Goal: Task Accomplishment & Management: Manage account settings

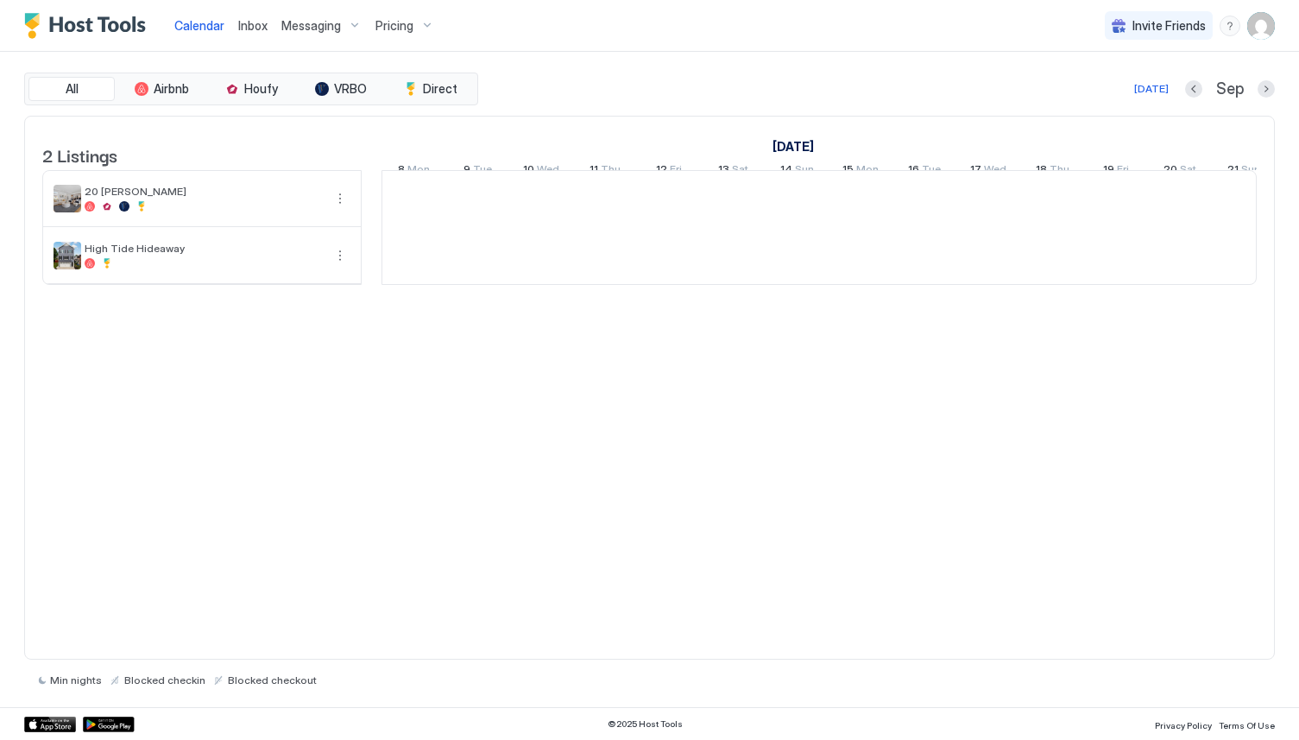
scroll to position [0, 959]
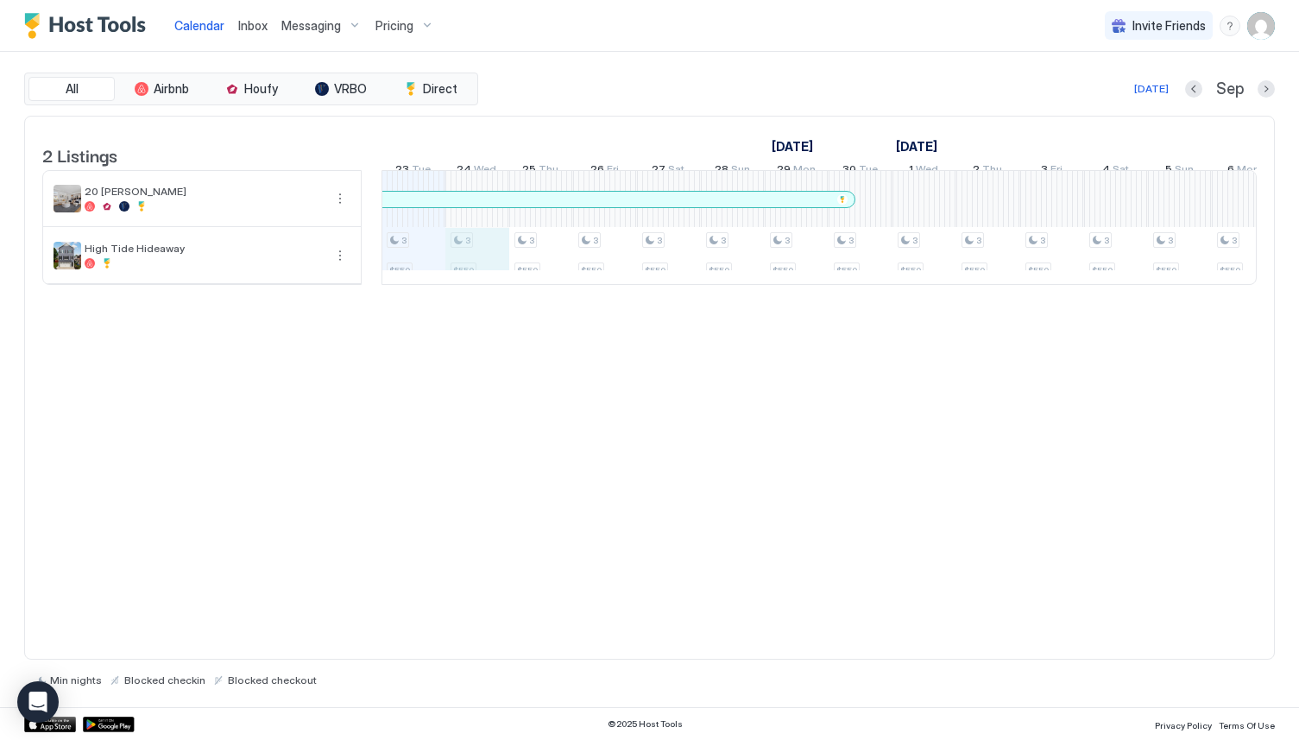
click at [474, 284] on div "3 $550 3 $550 3 $550 3 $550 3 $550 3 $550 3 $550 3 $550 3 $550 3 $550 3 $550 3 …" at bounding box center [1148, 227] width 3448 height 113
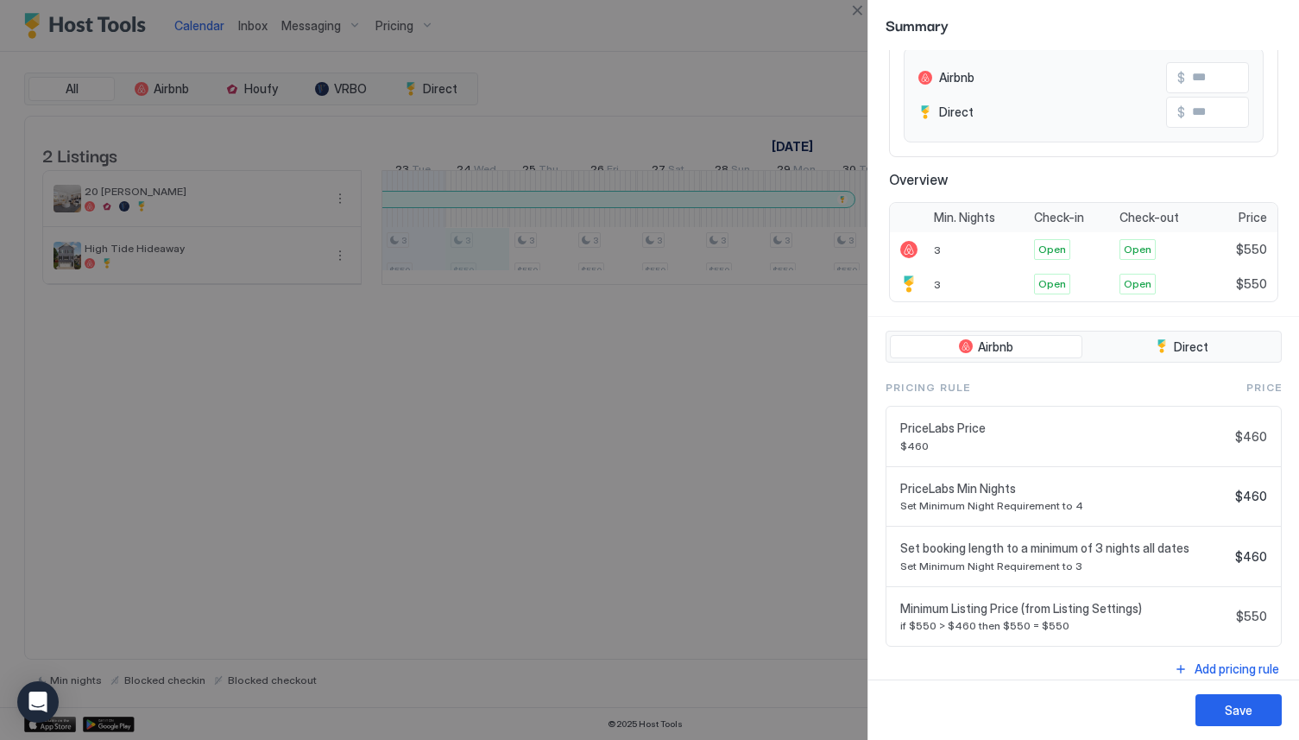
scroll to position [199, 0]
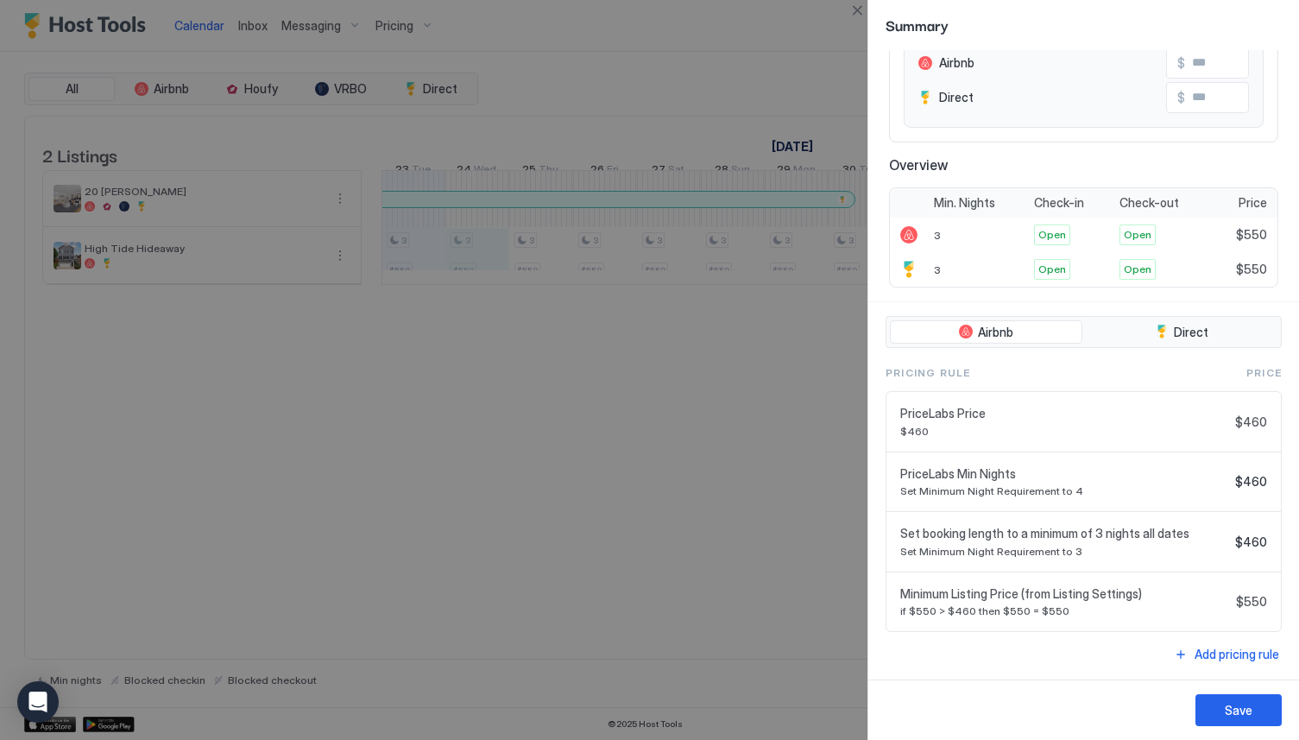
click at [897, 620] on div "Minimum Listing Price (from Listing Settings) if $550 > $460 then $550 = $550 $…" at bounding box center [1083, 602] width 394 height 60
click at [744, 562] on div at bounding box center [649, 370] width 1299 height 740
click at [858, 13] on button "Close" at bounding box center [857, 10] width 21 height 21
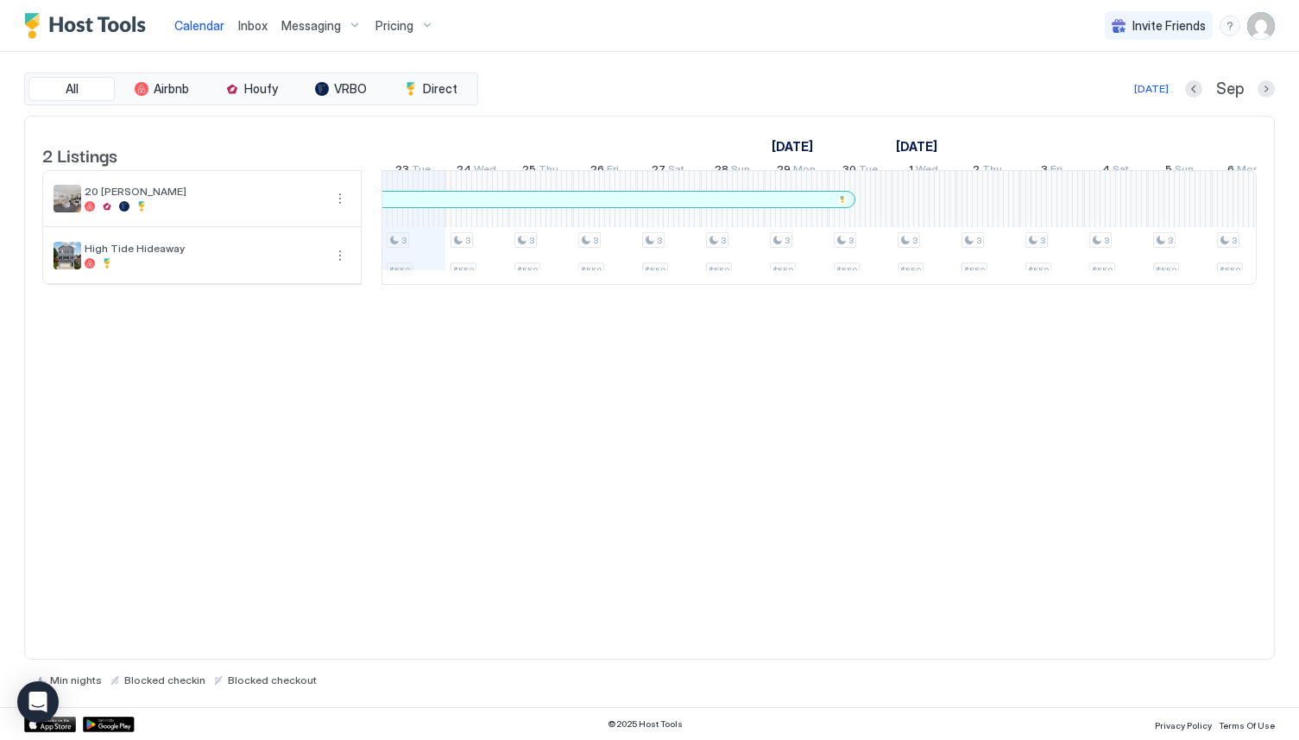
click at [796, 477] on div "2 Listings [DATE] [DATE] 8 Mon 9 Tue 10 Wed 11 Thu 12 Fri 13 Sat 14 Sun 15 Mon …" at bounding box center [649, 388] width 1250 height 545
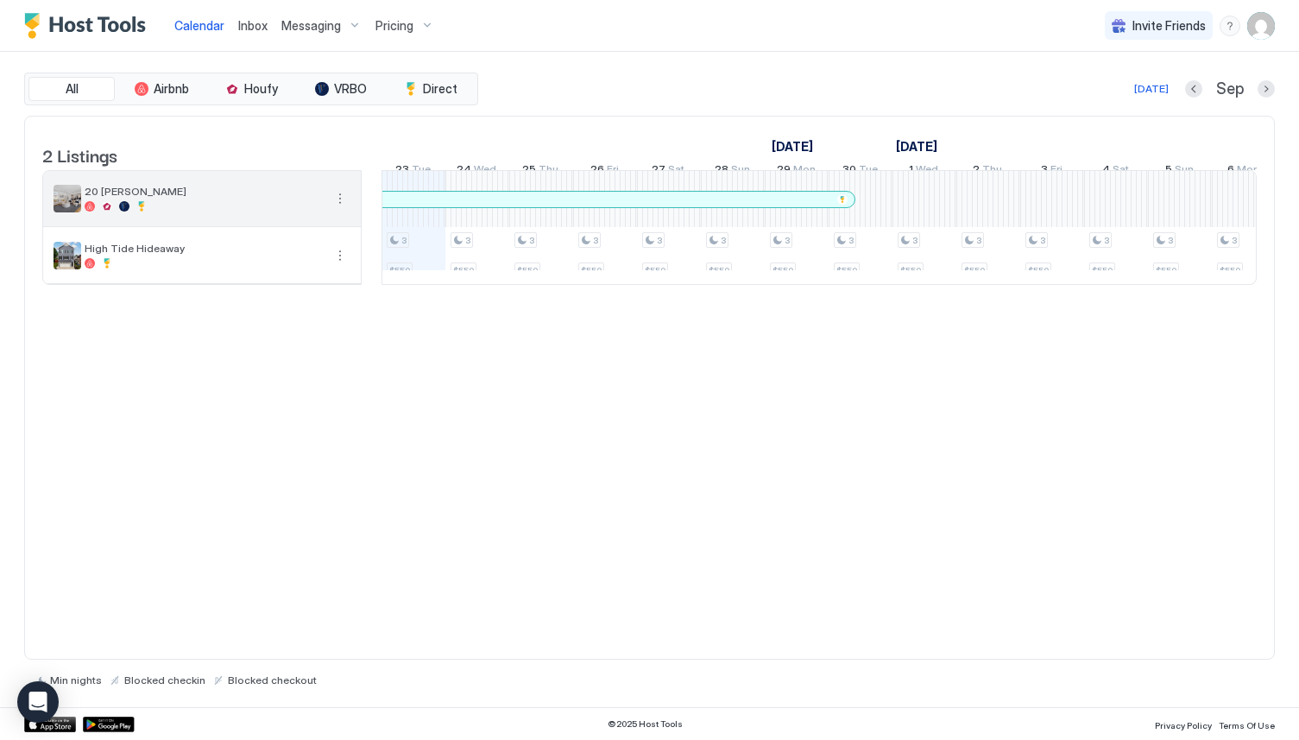
click at [239, 211] on div at bounding box center [204, 206] width 238 height 10
click at [341, 209] on button "More options" at bounding box center [340, 198] width 21 height 21
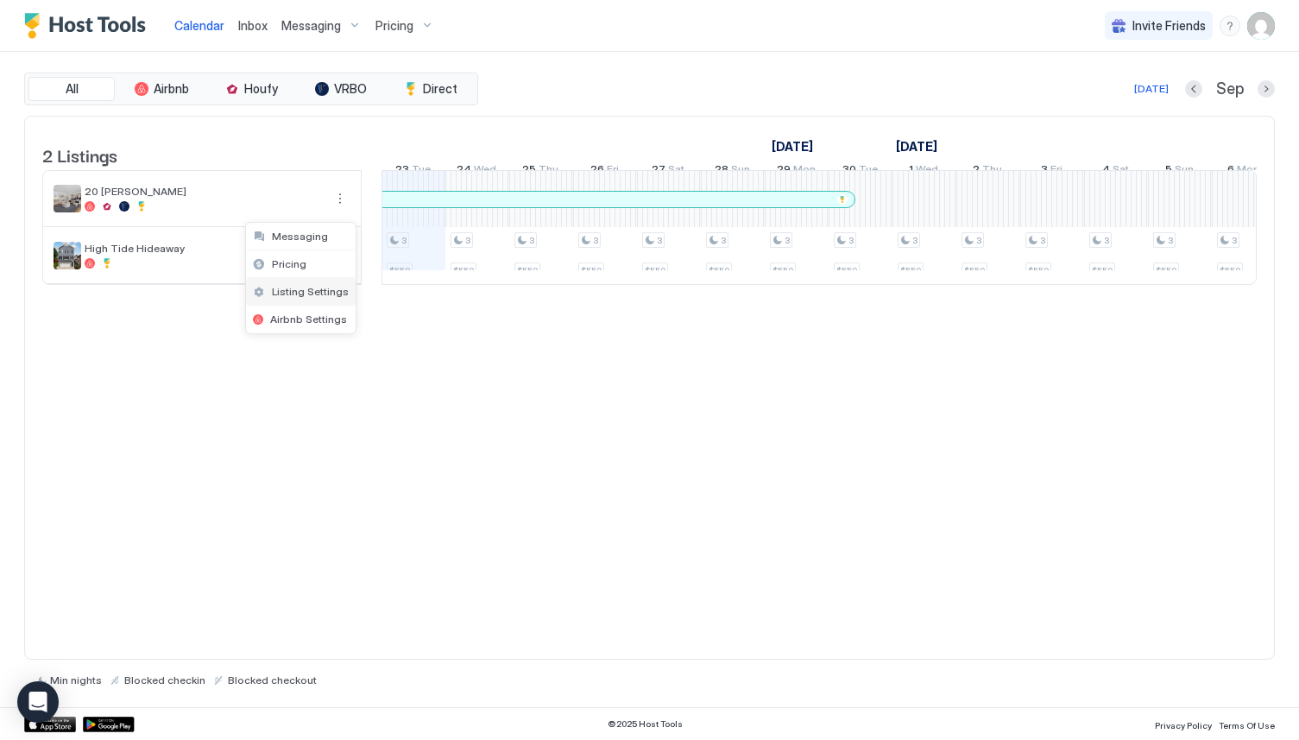
click at [307, 292] on span "Listing Settings" at bounding box center [310, 291] width 77 height 13
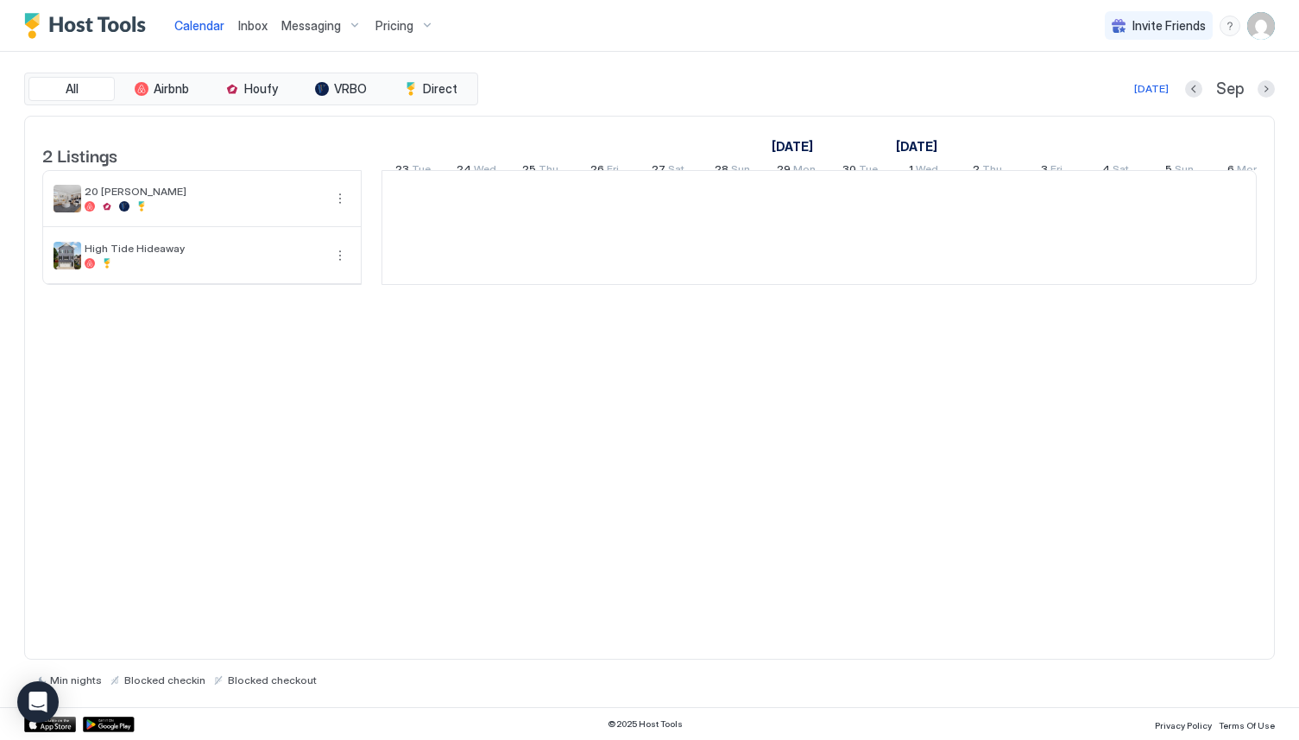
scroll to position [0, 959]
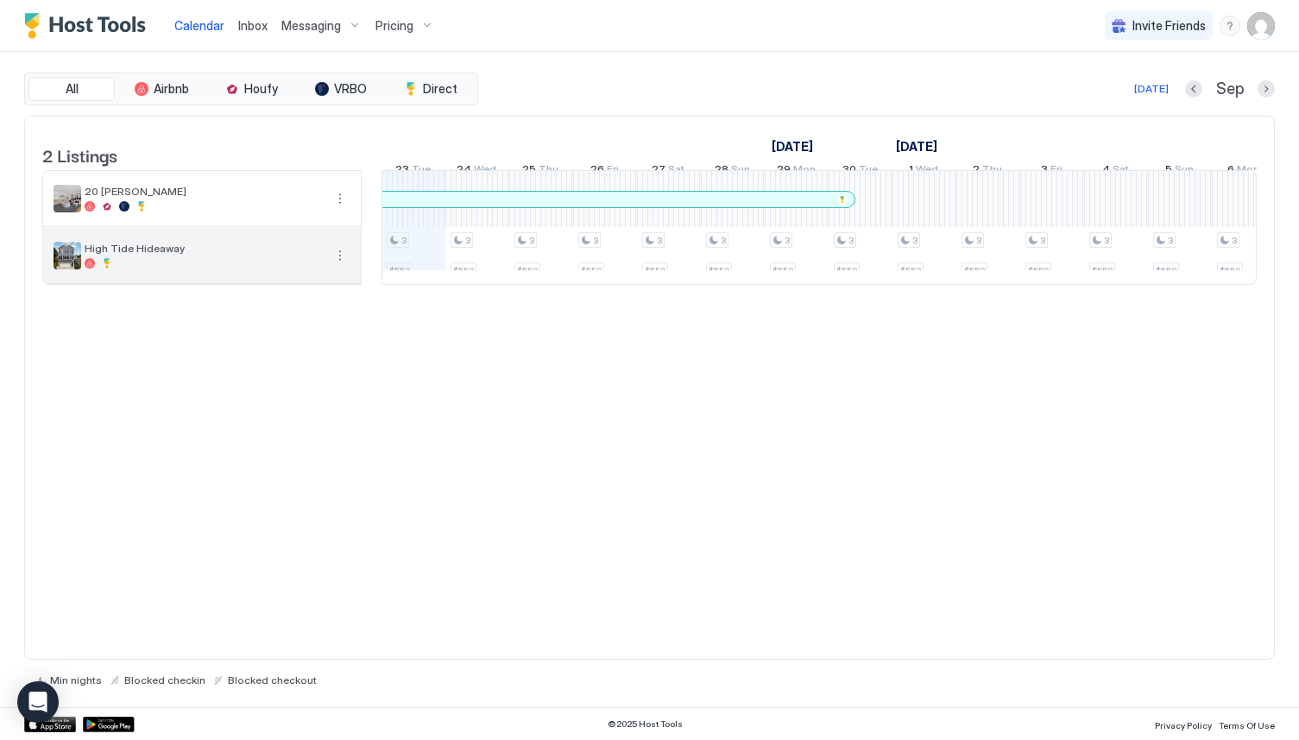
click at [343, 266] on button "More options" at bounding box center [340, 255] width 21 height 21
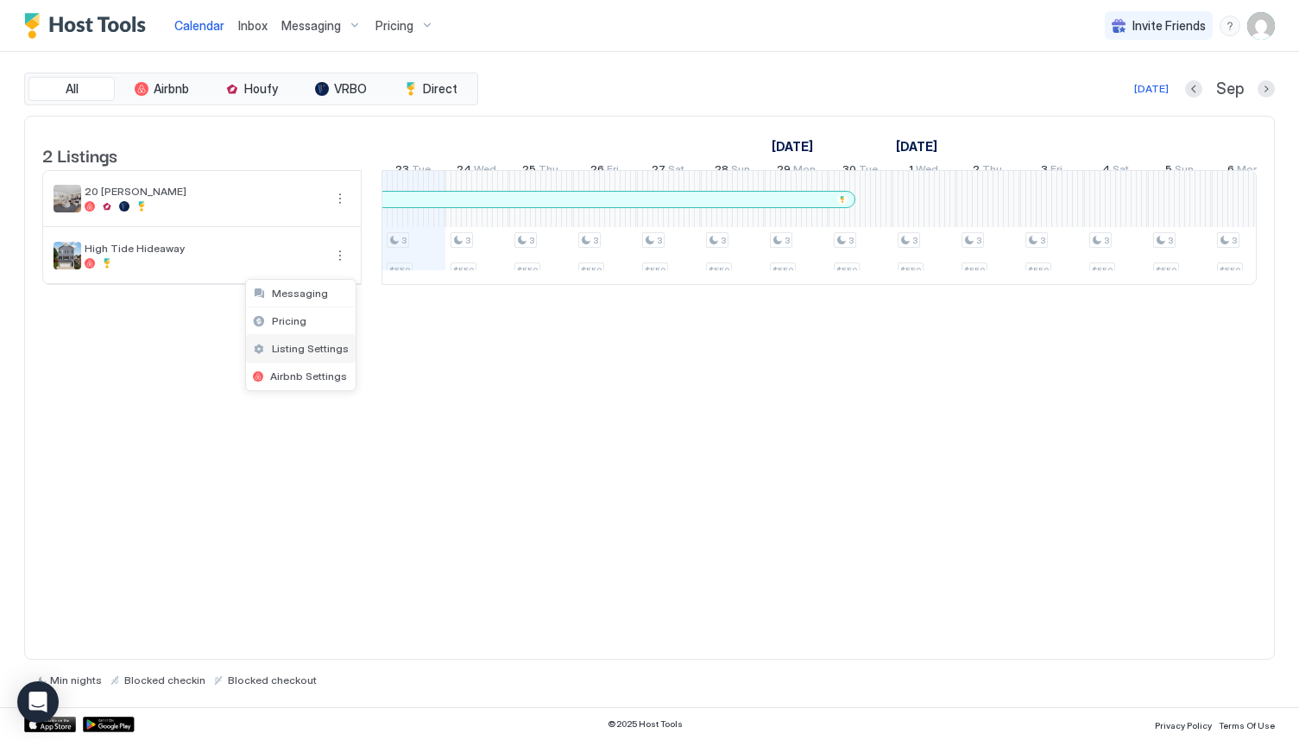
click at [322, 355] on div "Listing Settings" at bounding box center [301, 349] width 110 height 28
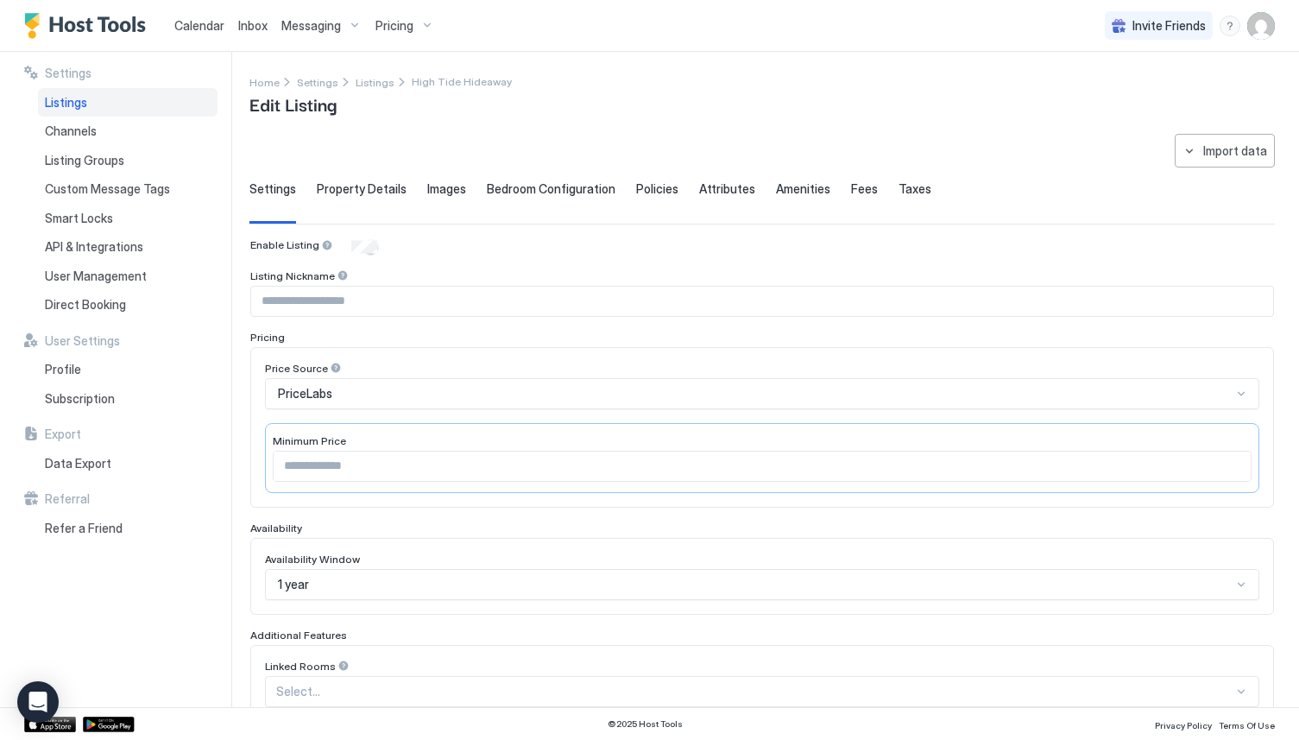
click at [319, 474] on input "***" at bounding box center [762, 465] width 977 height 29
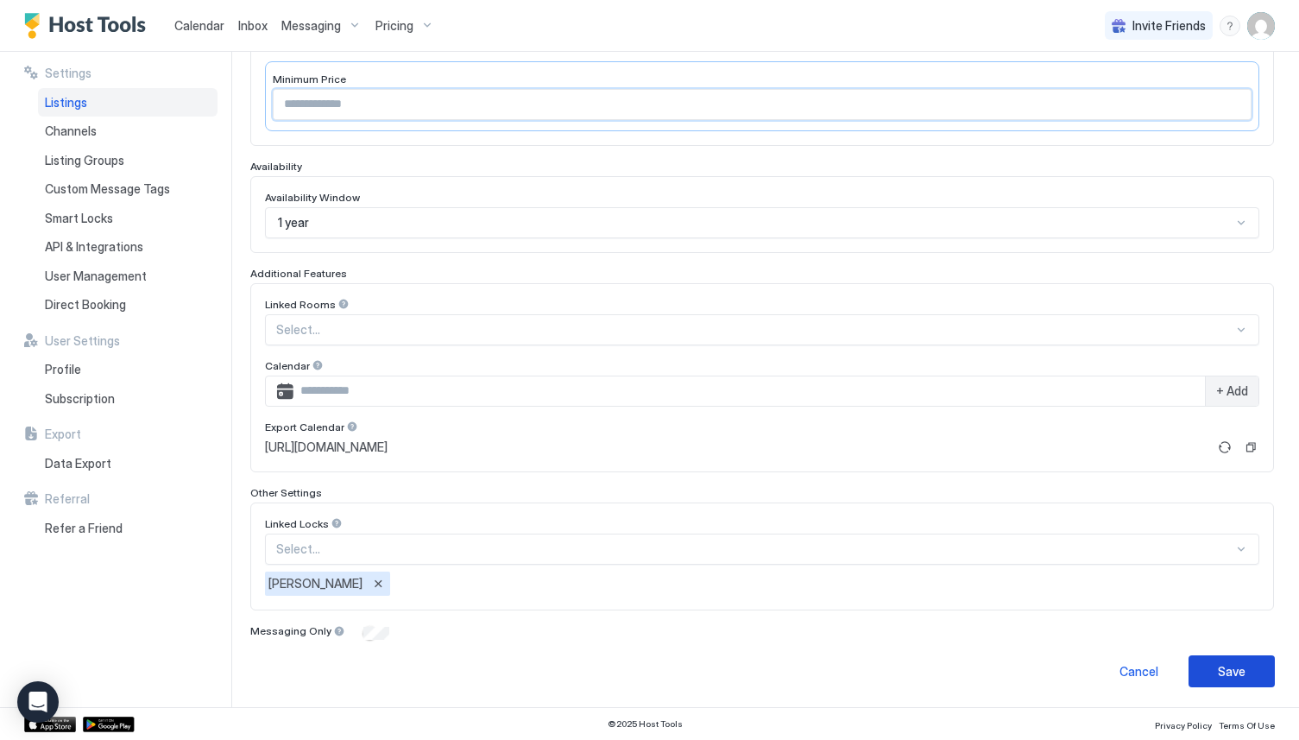
type input "***"
click at [1243, 658] on button "Save" at bounding box center [1231, 671] width 86 height 32
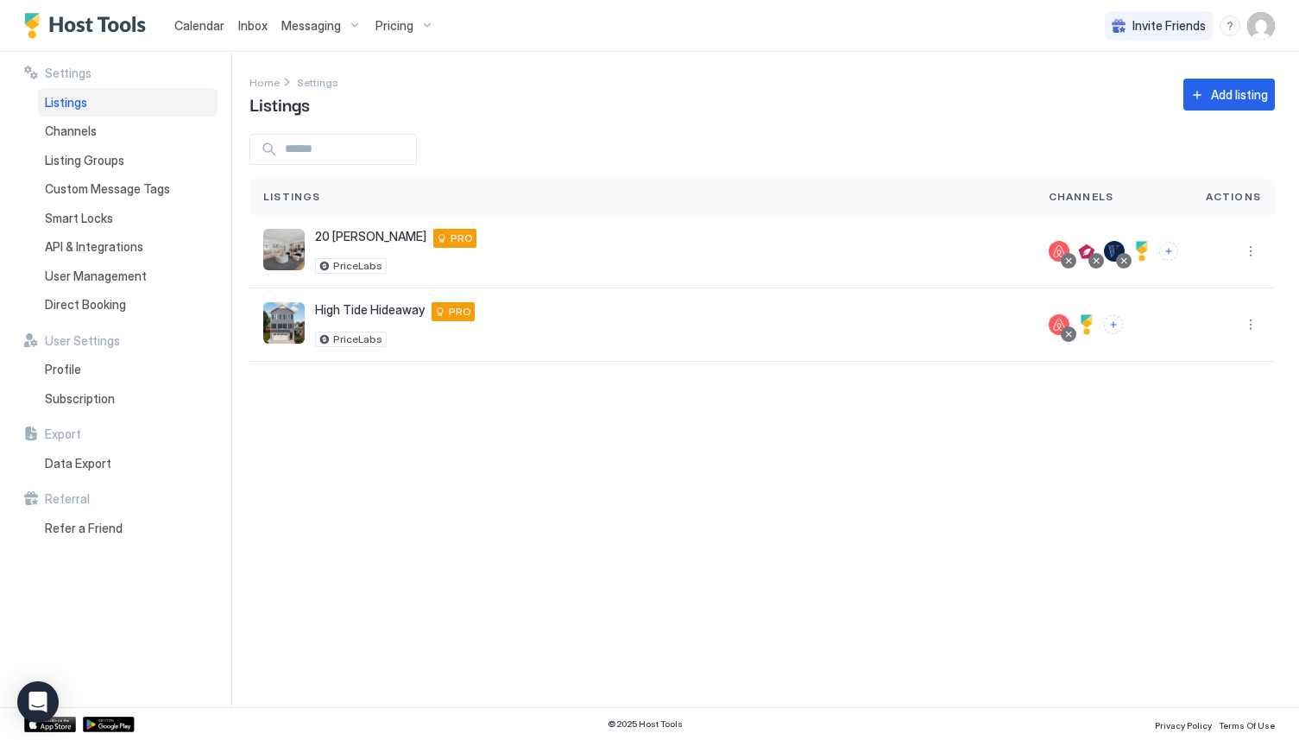
click at [412, 20] on div "Pricing" at bounding box center [404, 25] width 72 height 29
click at [202, 41] on div at bounding box center [649, 370] width 1299 height 740
click at [90, 16] on img "Host Tools Logo" at bounding box center [88, 26] width 129 height 26
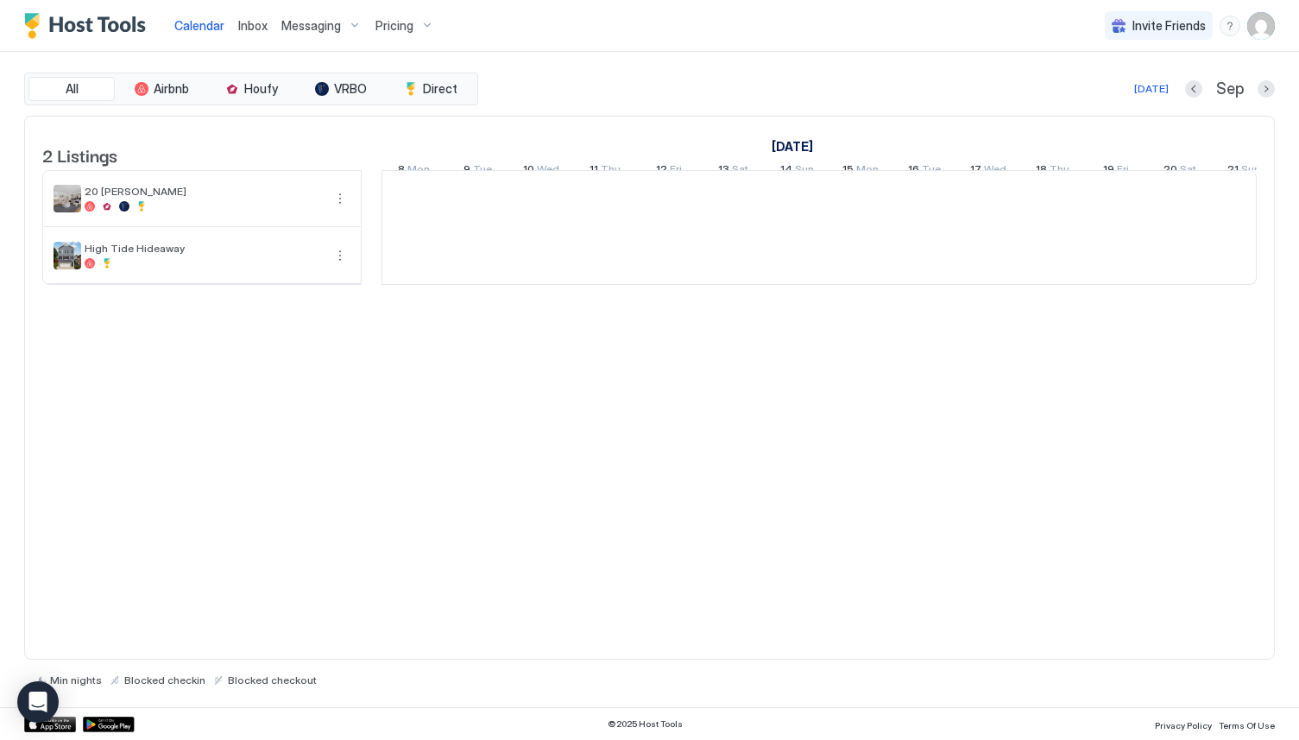
scroll to position [0, 959]
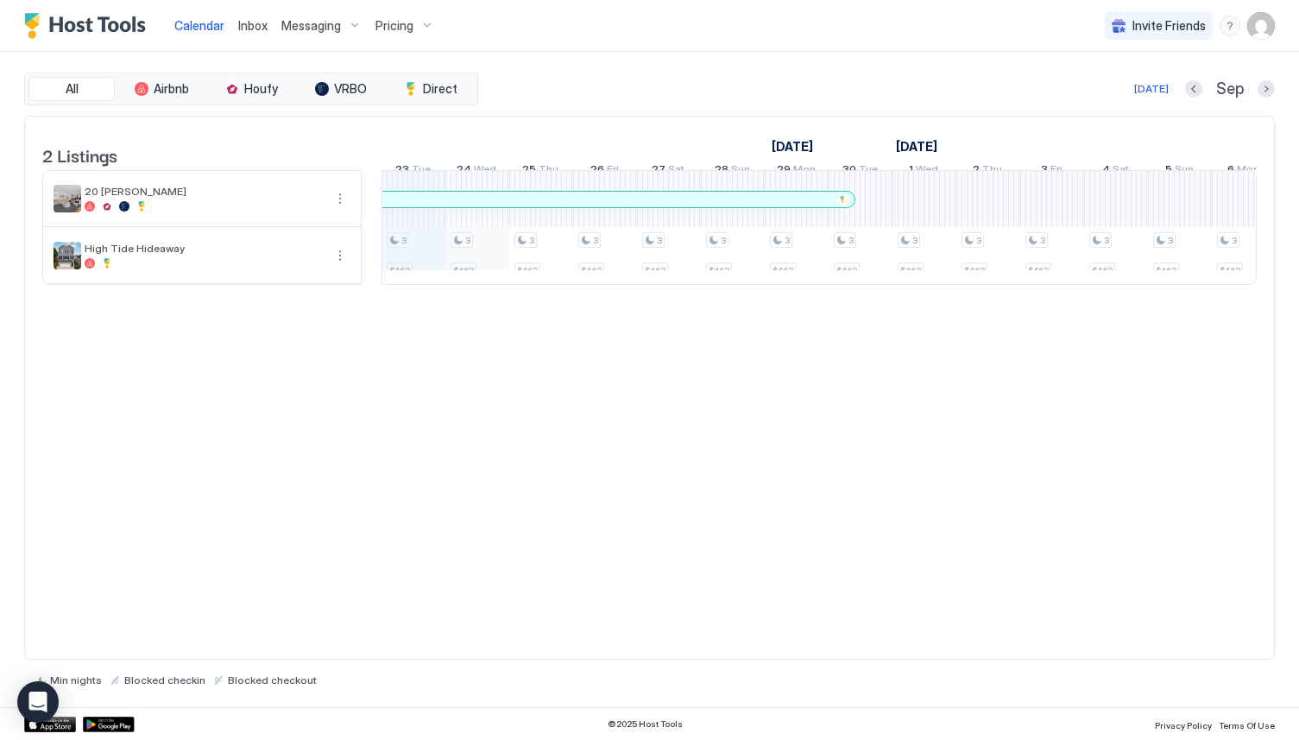
click at [496, 271] on div "3 $463 3 $463 3 $463 3 $463 3 $463 3 $463 3 $463 3 $463 3 $463 3 $463 3 $463 3 …" at bounding box center [1148, 227] width 3448 height 113
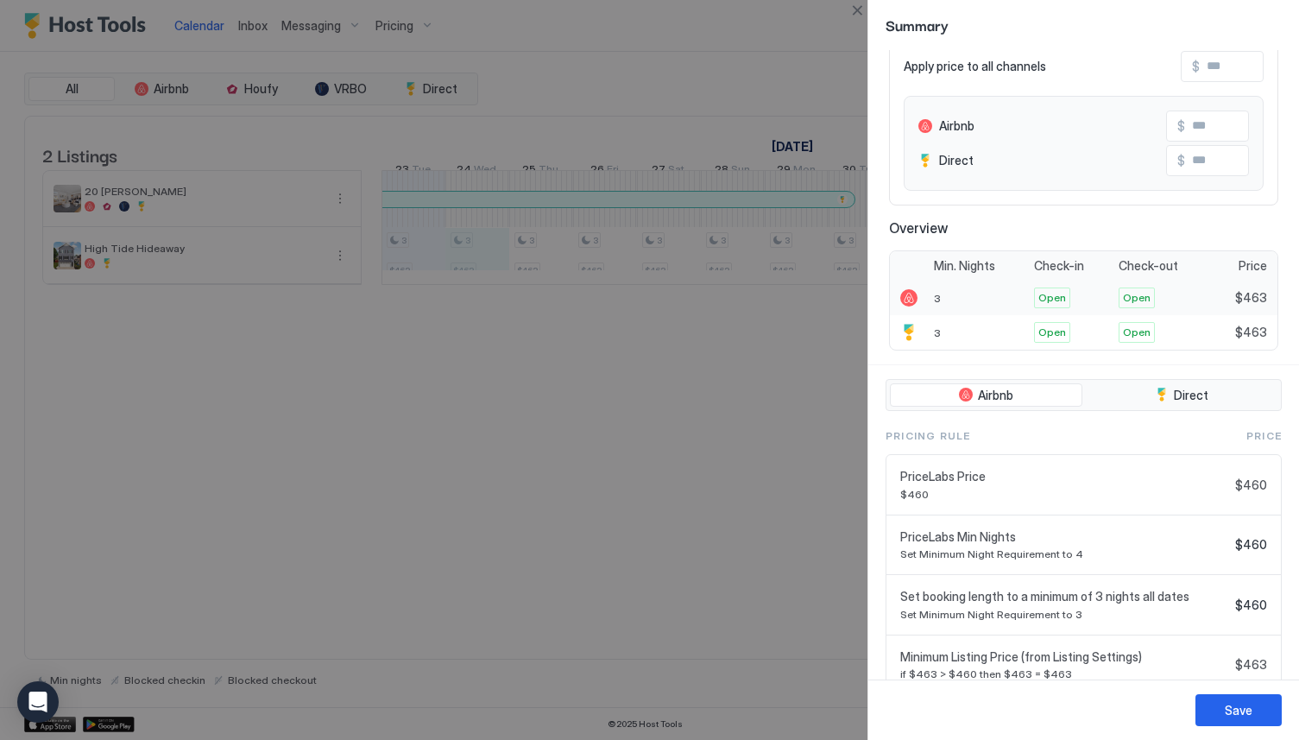
scroll to position [199, 0]
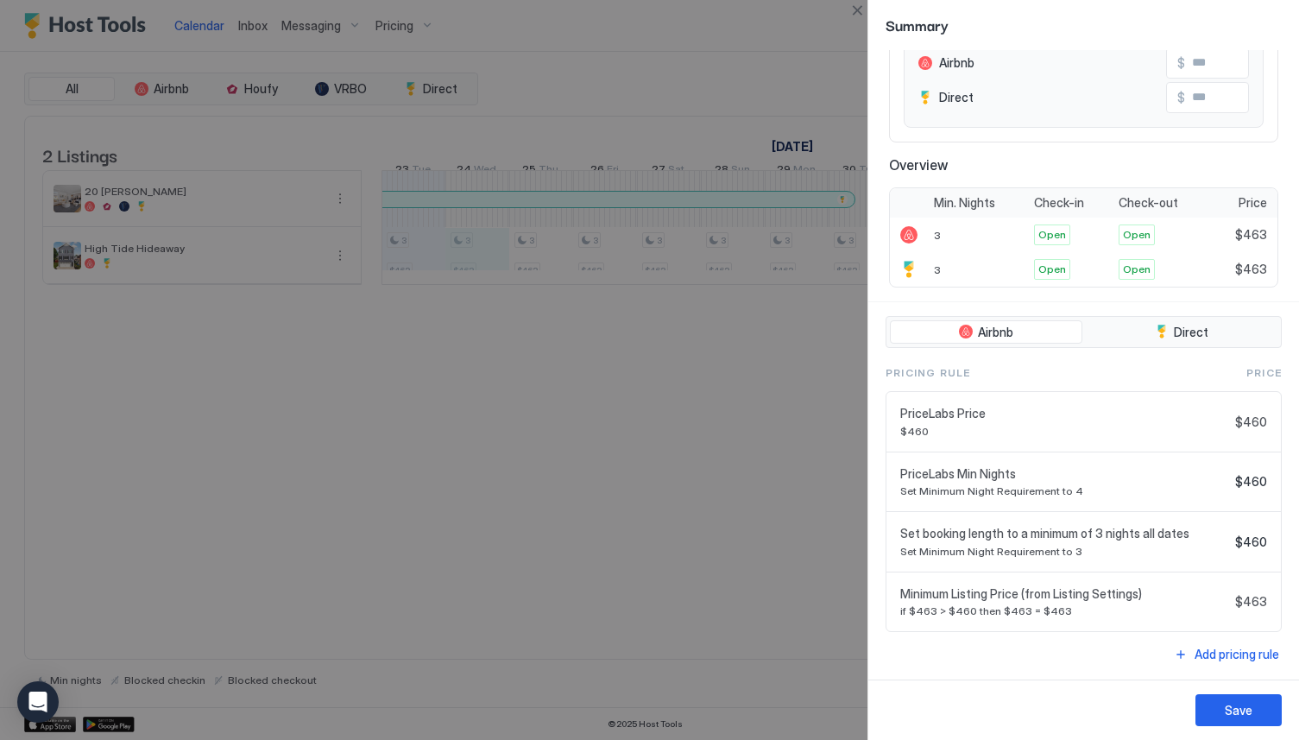
click at [1083, 615] on span "if $463 > $460 then $463 = $463" at bounding box center [1064, 610] width 328 height 13
click at [706, 604] on div at bounding box center [649, 370] width 1299 height 740
click at [562, 516] on div at bounding box center [649, 370] width 1299 height 740
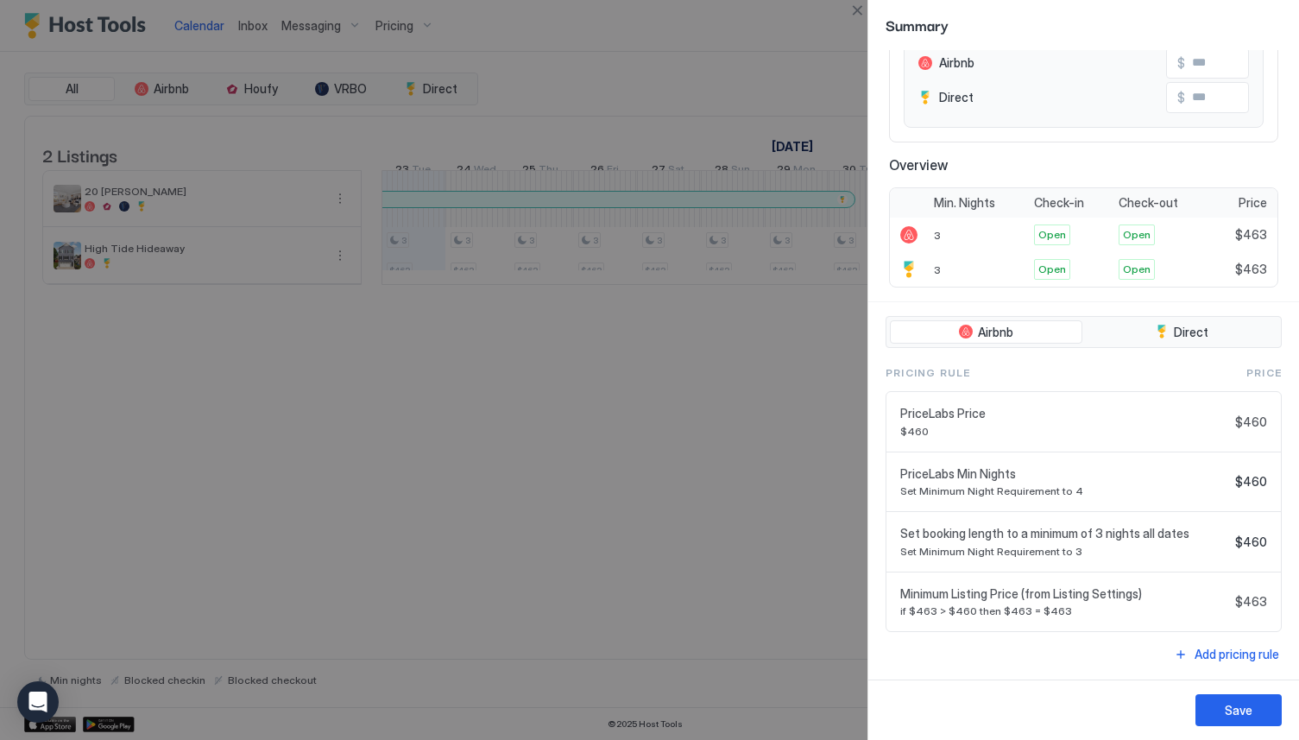
click at [320, 255] on div at bounding box center [649, 370] width 1299 height 740
click at [1224, 702] on button "Save" at bounding box center [1238, 710] width 86 height 32
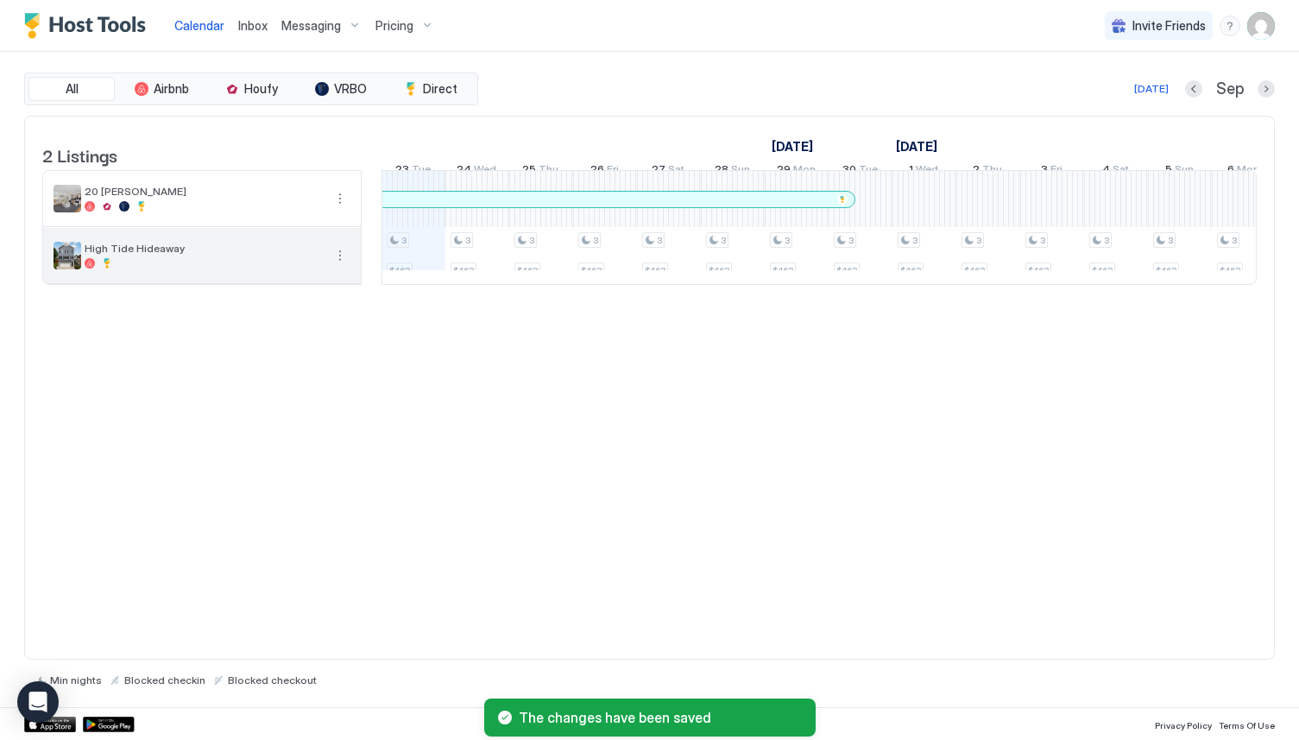
click at [343, 266] on button "More options" at bounding box center [340, 255] width 21 height 21
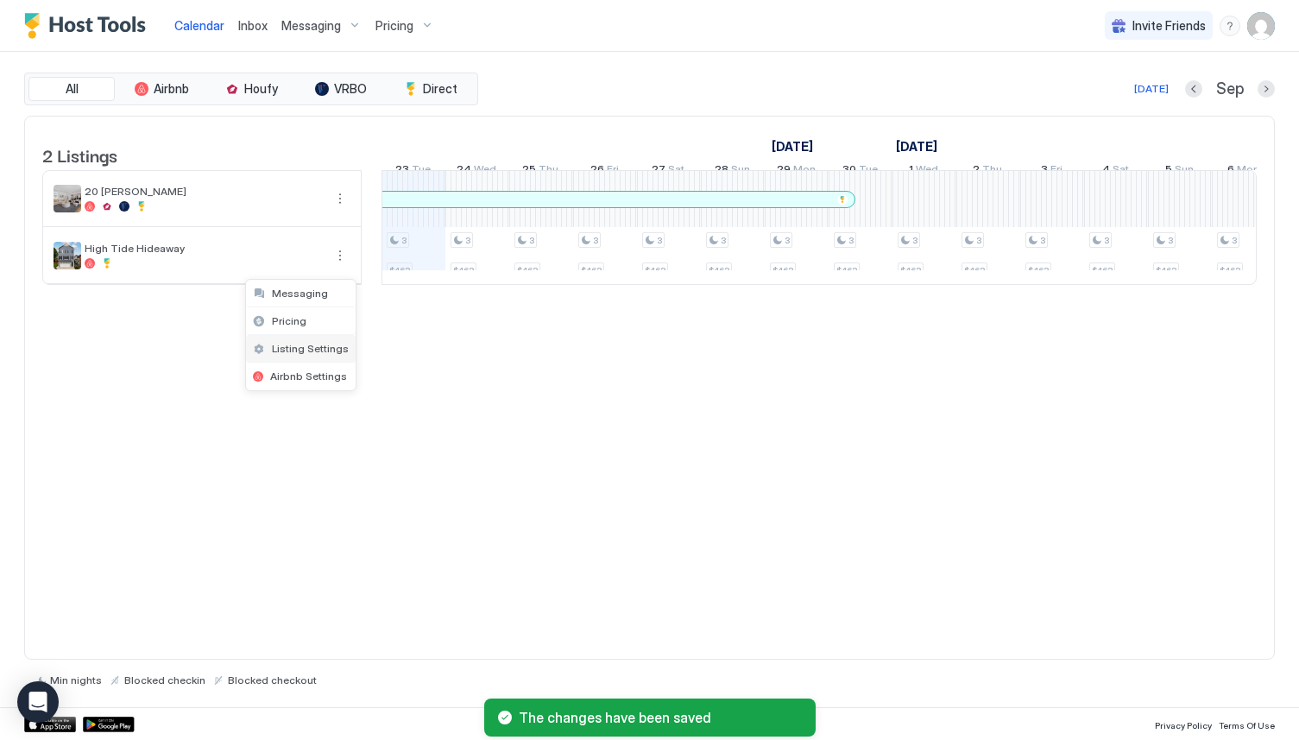
click at [331, 347] on span "Listing Settings" at bounding box center [310, 348] width 77 height 13
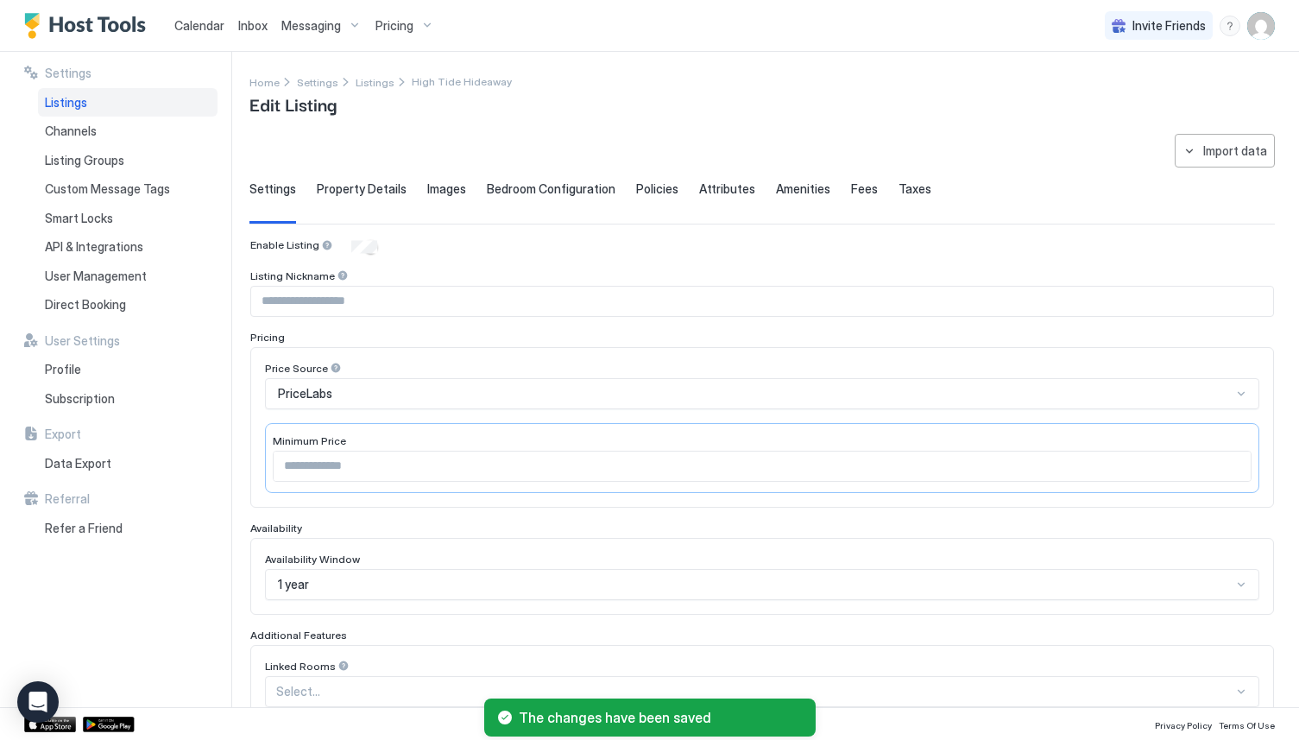
click at [715, 457] on input "***" at bounding box center [762, 465] width 977 height 29
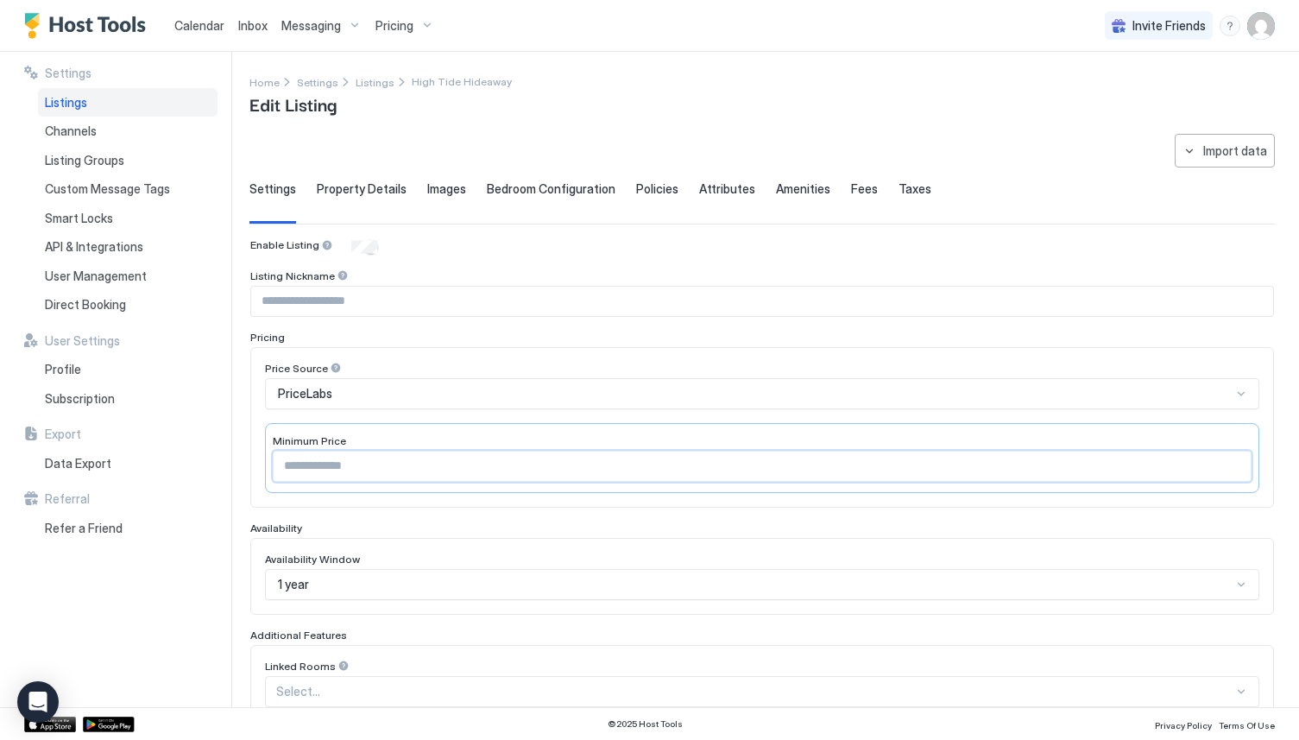
click at [715, 457] on input "***" at bounding box center [762, 465] width 977 height 29
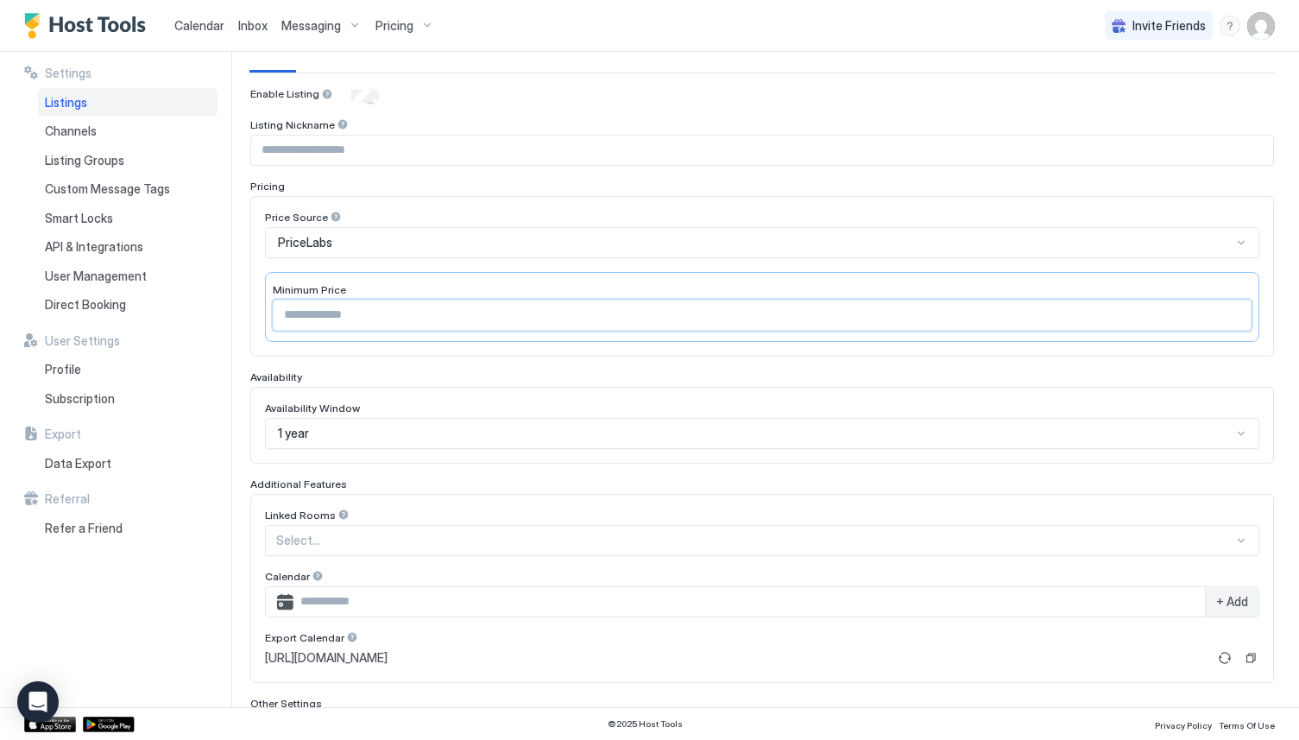
scroll to position [362, 0]
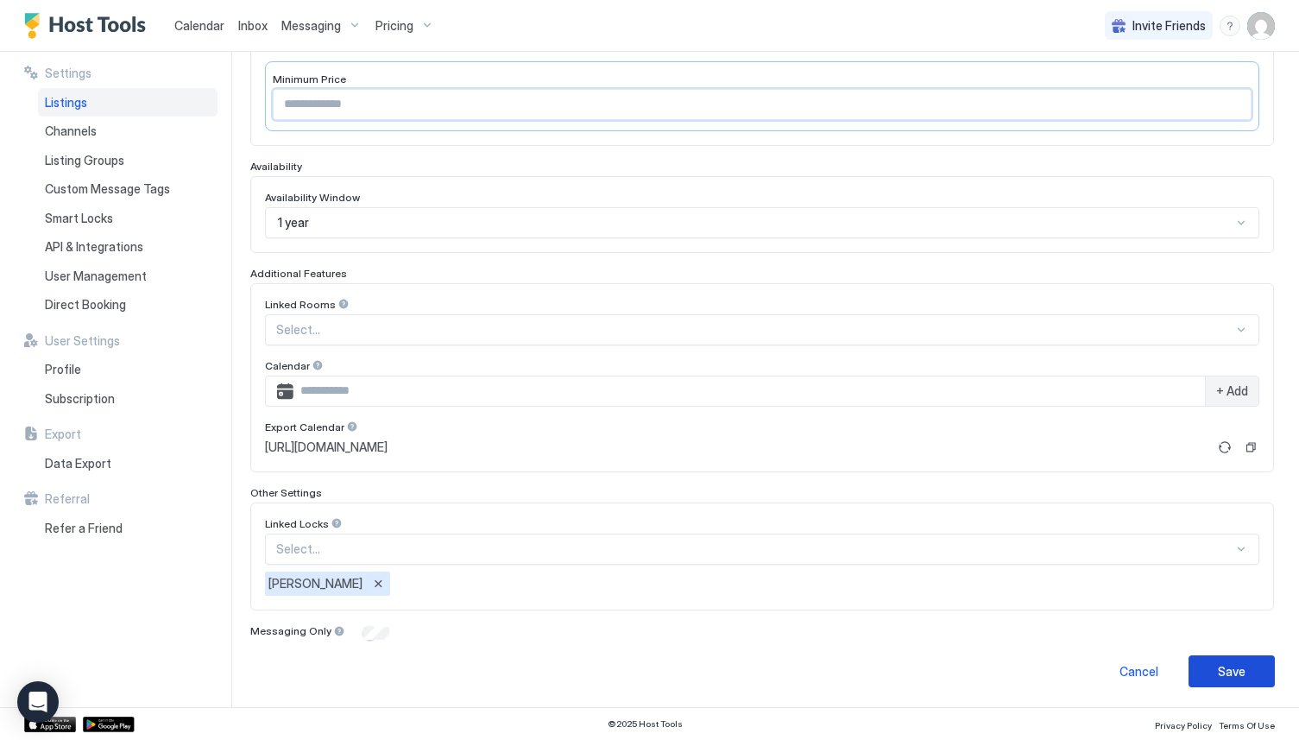
type input "***"
click at [1201, 658] on button "Save" at bounding box center [1231, 671] width 86 height 32
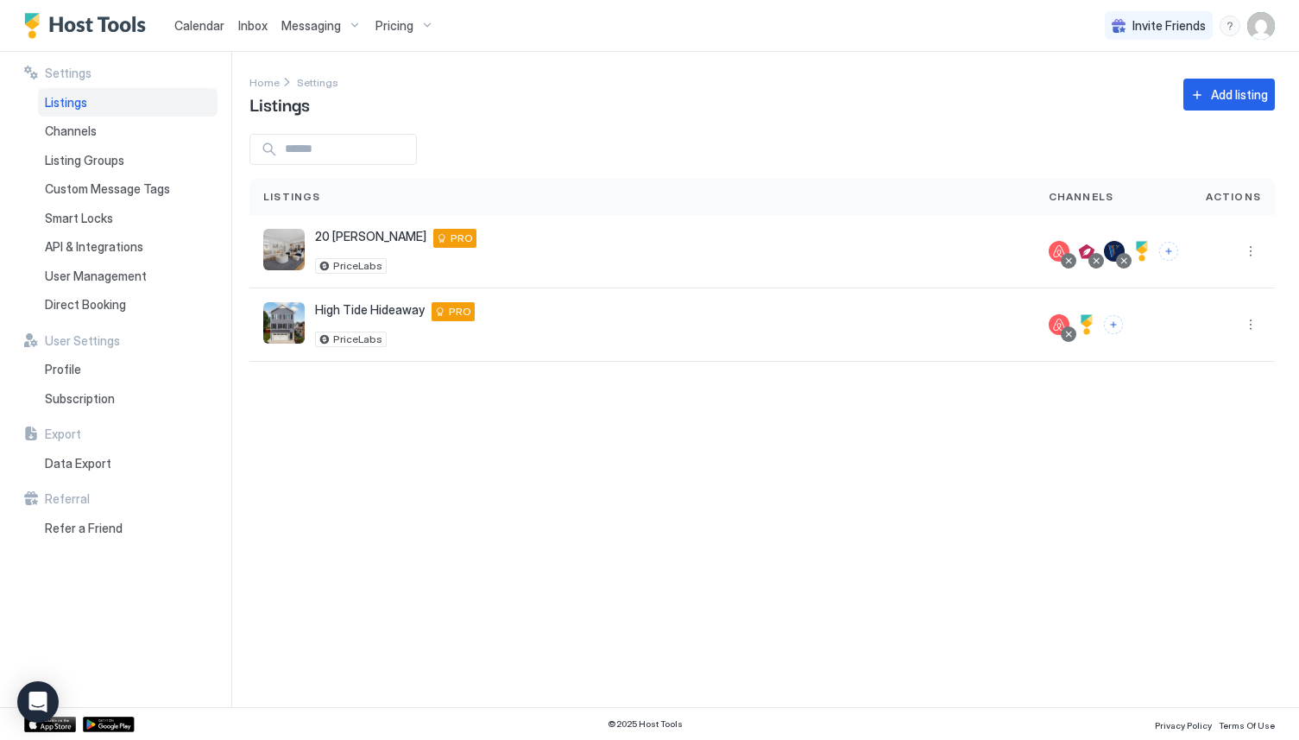
click at [1067, 594] on div "Settings Home Settings Listings Add listing Listings Channels Actions 20 [PERSO…" at bounding box center [773, 379] width 1049 height 655
click at [765, 106] on div "Home Settings Listings Add listing" at bounding box center [761, 94] width 1025 height 44
click at [613, 501] on div "Settings Home Settings Listings Add listing Listings Channels Actions 20 [PERSO…" at bounding box center [773, 379] width 1049 height 655
